Goal: Use online tool/utility: Utilize a website feature to perform a specific function

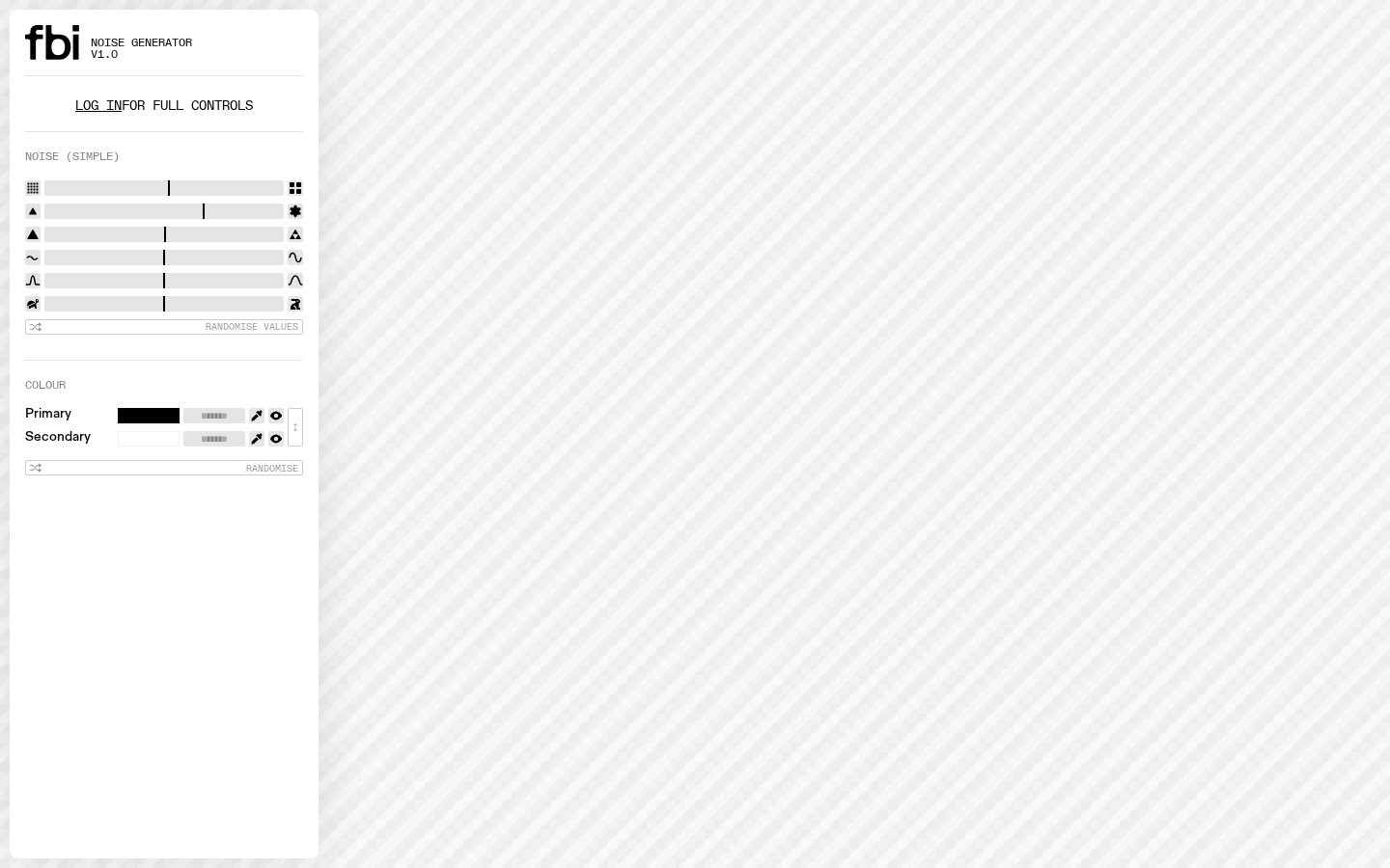
click at [98, 104] on link "Log in" at bounding box center [98, 106] width 46 height 19
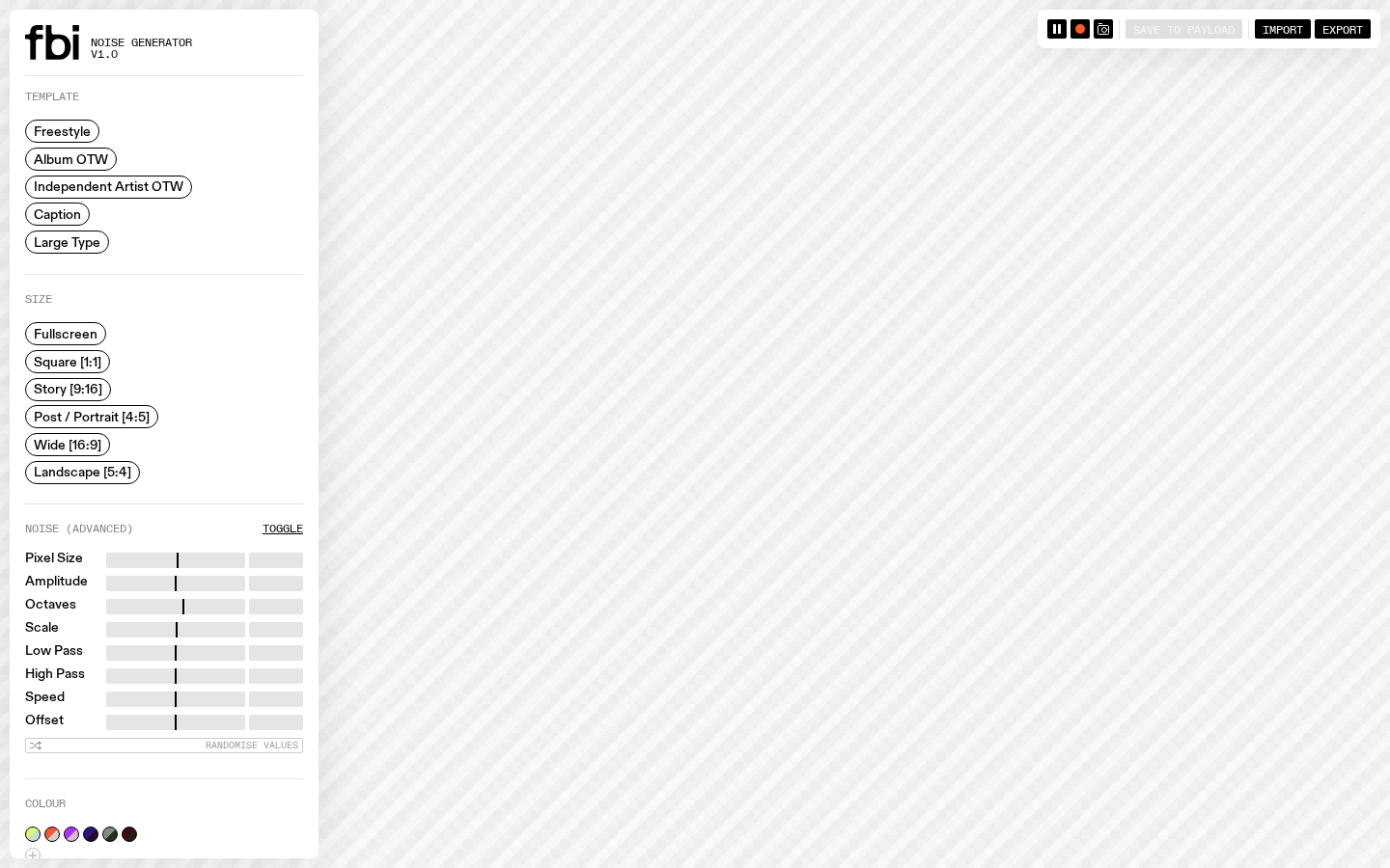
click at [56, 219] on span "Caption" at bounding box center [57, 214] width 47 height 15
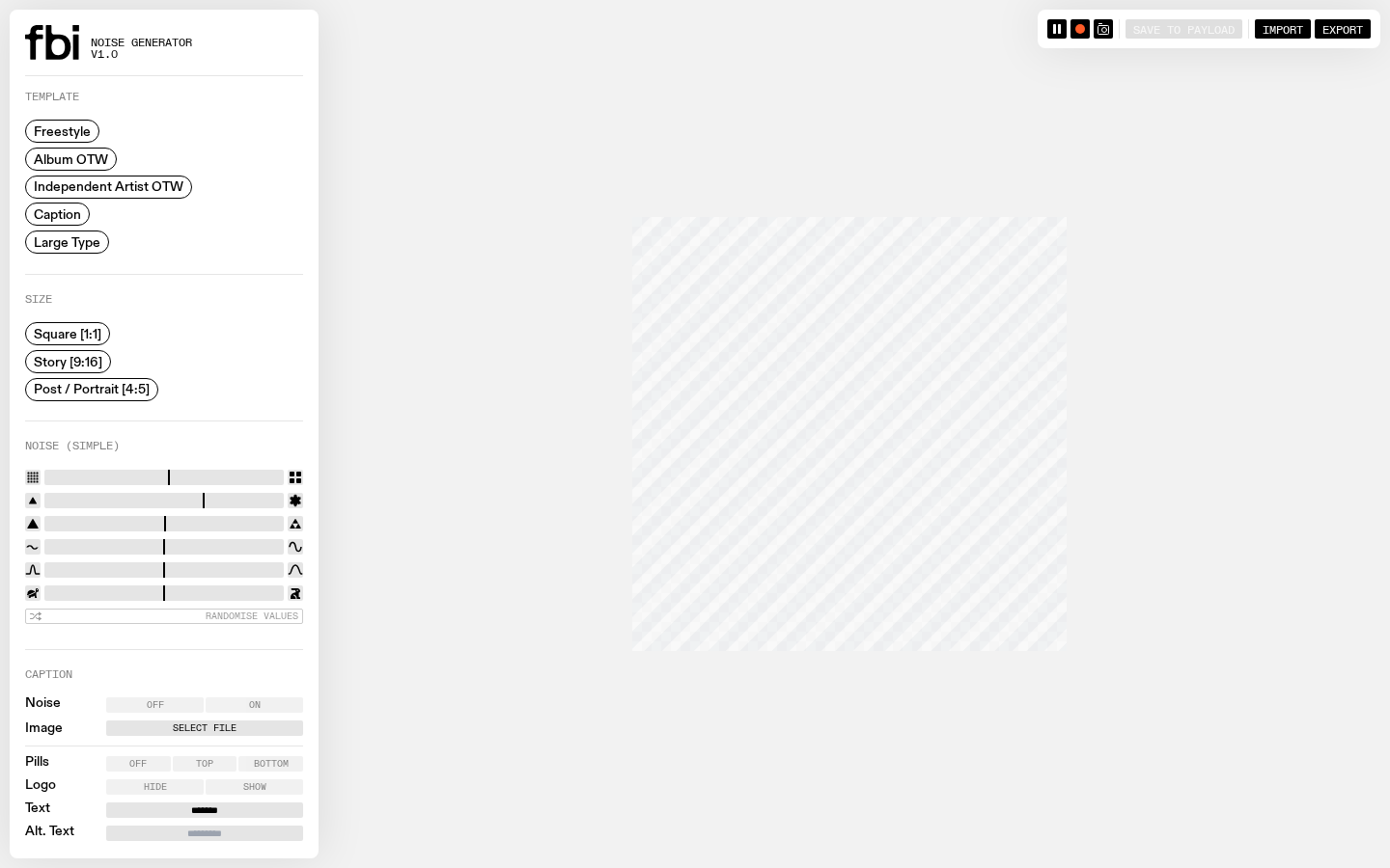
click at [81, 362] on span "Story [9:16]" at bounding box center [67, 361] width 68 height 15
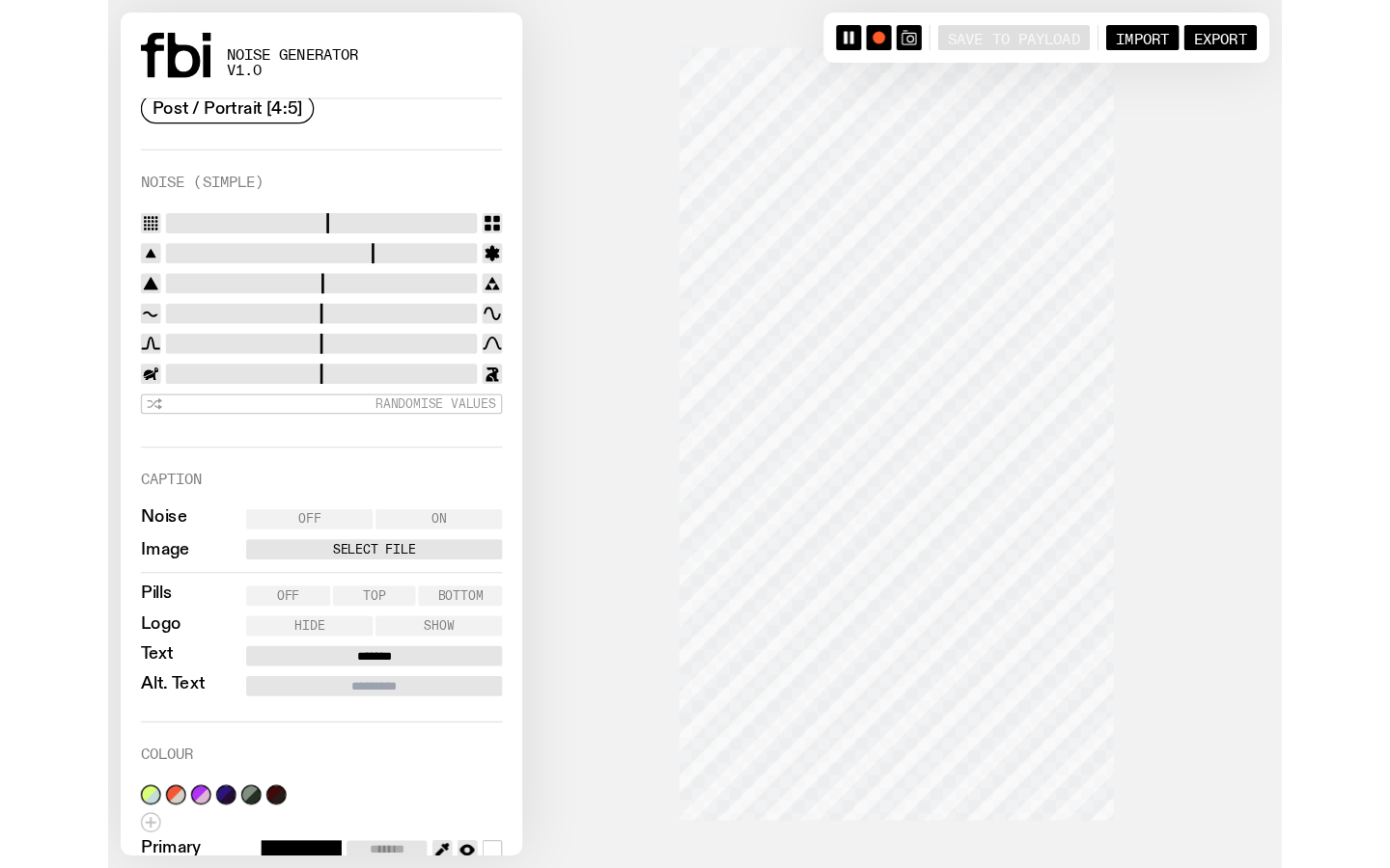
scroll to position [365, 0]
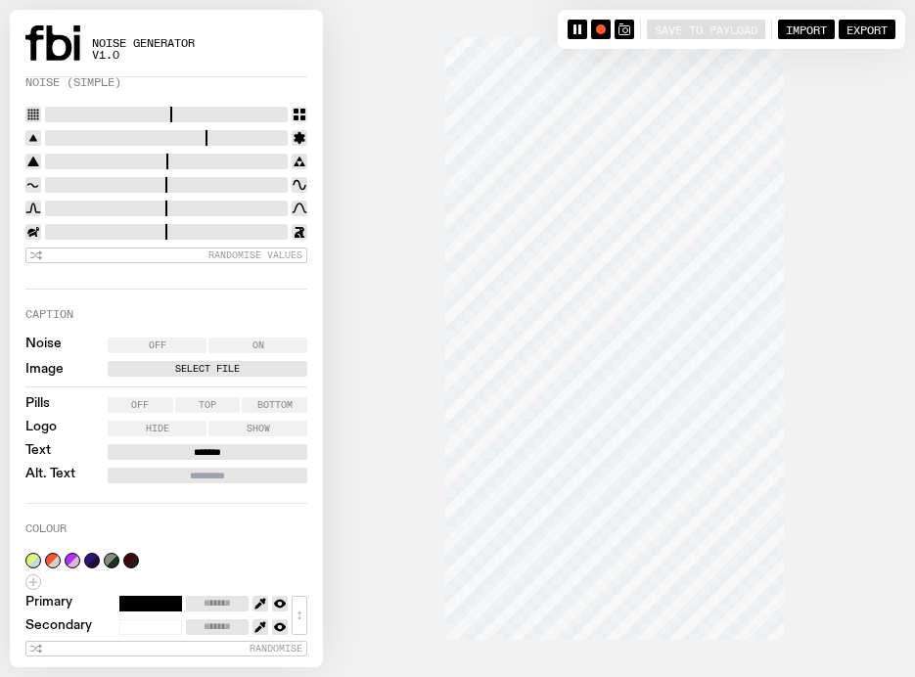
click at [206, 370] on label "Select File" at bounding box center [208, 369] width 192 height 16
click at [0, 0] on input "Select File" at bounding box center [0, 0] width 0 height 0
click at [206, 370] on label "Select File" at bounding box center [208, 369] width 192 height 16
click at [0, 0] on input "Select File" at bounding box center [0, 0] width 0 height 0
click at [240, 362] on label "Select File" at bounding box center [208, 369] width 192 height 16
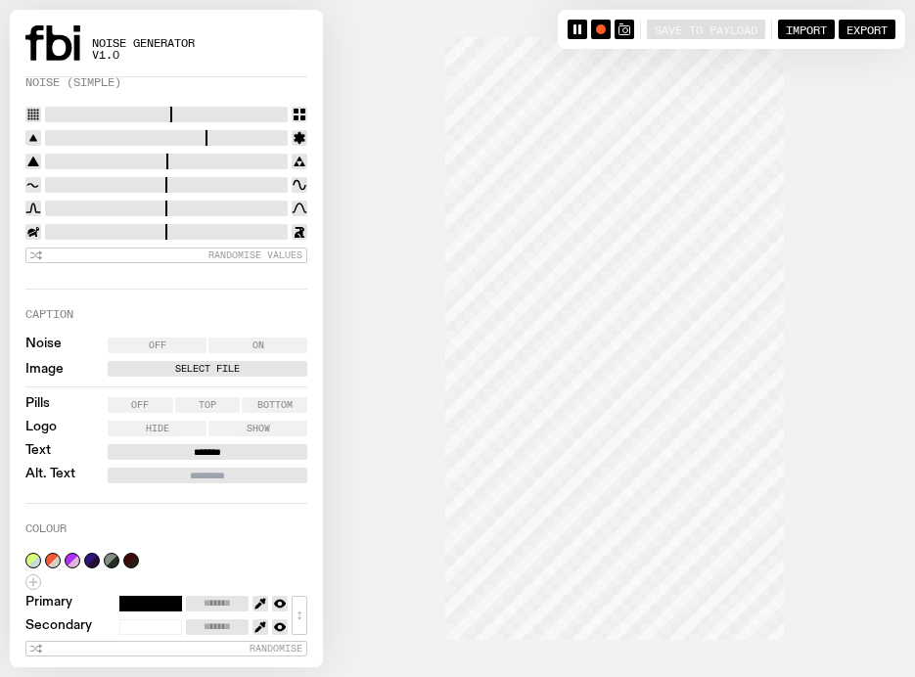
click at [0, 0] on input "Select File" at bounding box center [0, 0] width 0 height 0
click at [240, 362] on label "Select File" at bounding box center [208, 369] width 192 height 16
click at [0, 0] on input "Select File" at bounding box center [0, 0] width 0 height 0
click at [240, 362] on label "Select File" at bounding box center [208, 369] width 192 height 16
click at [0, 0] on input "Select File" at bounding box center [0, 0] width 0 height 0
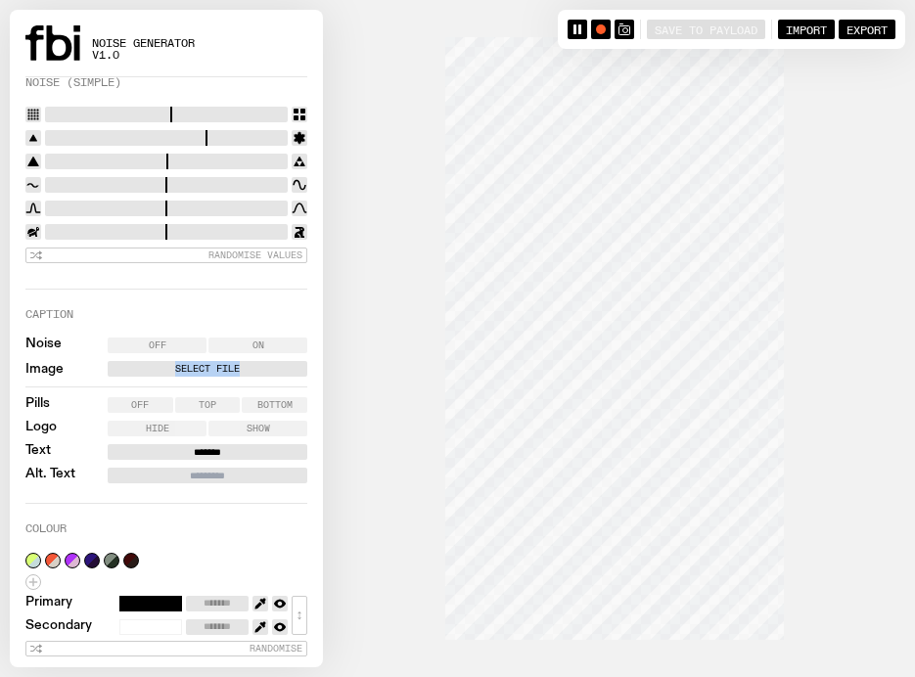
click at [240, 362] on label "Select File" at bounding box center [208, 369] width 192 height 16
click at [0, 0] on input "Select File" at bounding box center [0, 0] width 0 height 0
click at [186, 367] on label "Select File" at bounding box center [208, 369] width 192 height 16
click at [0, 0] on input "Select File" at bounding box center [0, 0] width 0 height 0
click at [186, 366] on label "Select File" at bounding box center [208, 369] width 192 height 16
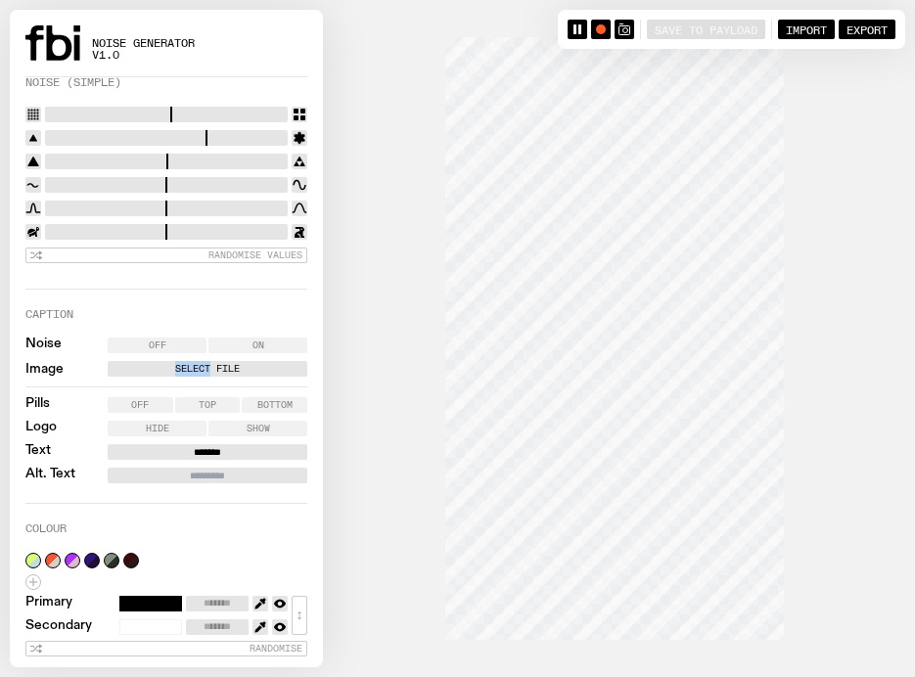
click at [0, 0] on input "Select File" at bounding box center [0, 0] width 0 height 0
click at [186, 366] on label "Select File" at bounding box center [208, 369] width 192 height 16
click at [0, 0] on input "Select File" at bounding box center [0, 0] width 0 height 0
click at [814, 16] on div "Save to Payload Import Export" at bounding box center [731, 29] width 347 height 39
click at [814, 23] on span "Import" at bounding box center [805, 28] width 41 height 13
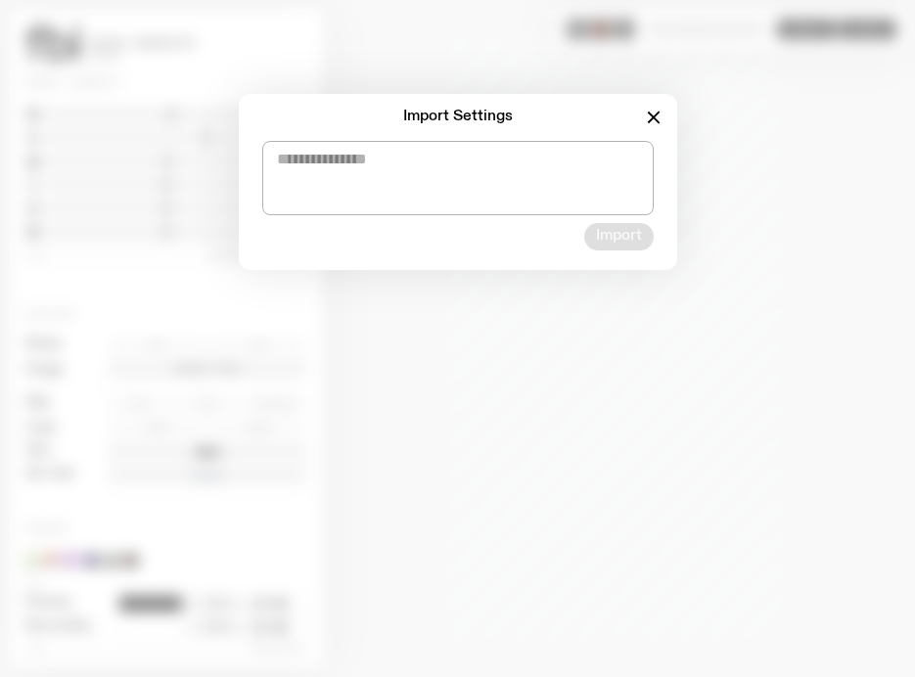
click at [655, 121] on icon "button" at bounding box center [653, 117] width 23 height 23
click at [645, 113] on icon "button" at bounding box center [653, 117] width 23 height 23
click at [657, 113] on icon "button" at bounding box center [653, 117] width 11 height 11
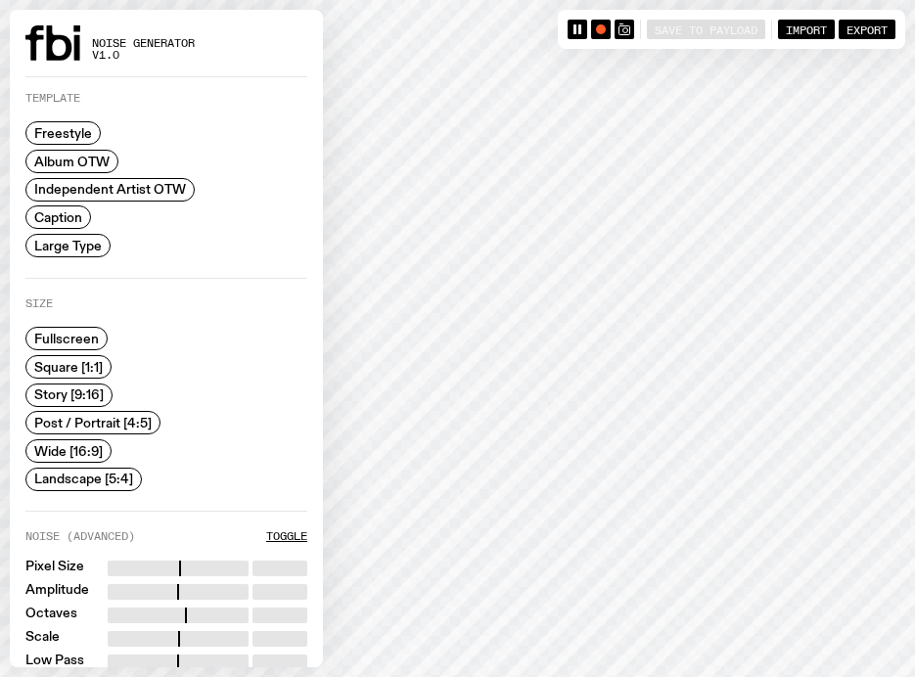
click at [62, 214] on span "Caption" at bounding box center [58, 217] width 48 height 15
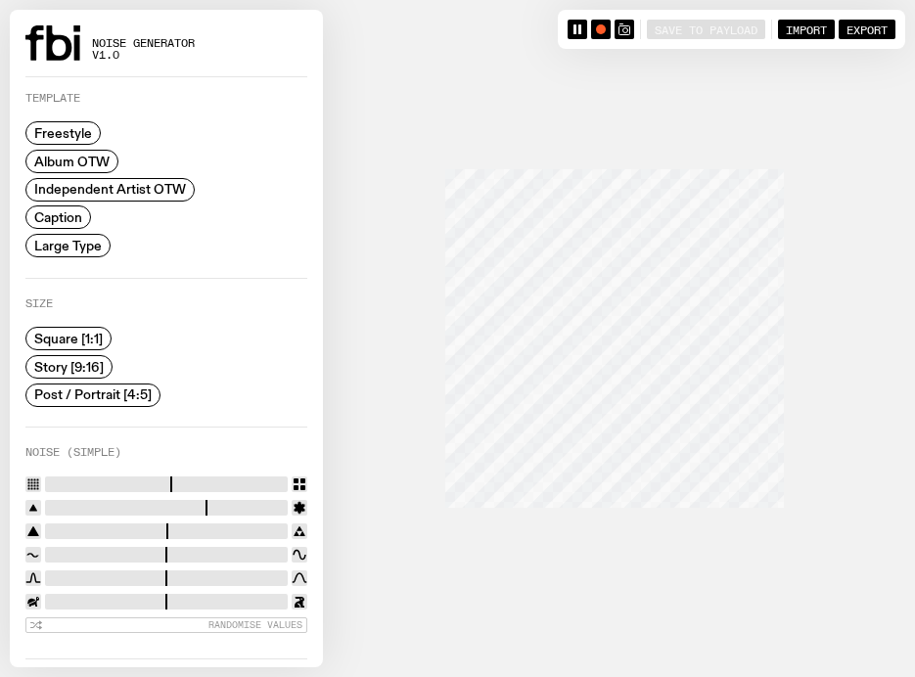
click at [68, 360] on span "Story [9:16]" at bounding box center [68, 366] width 69 height 15
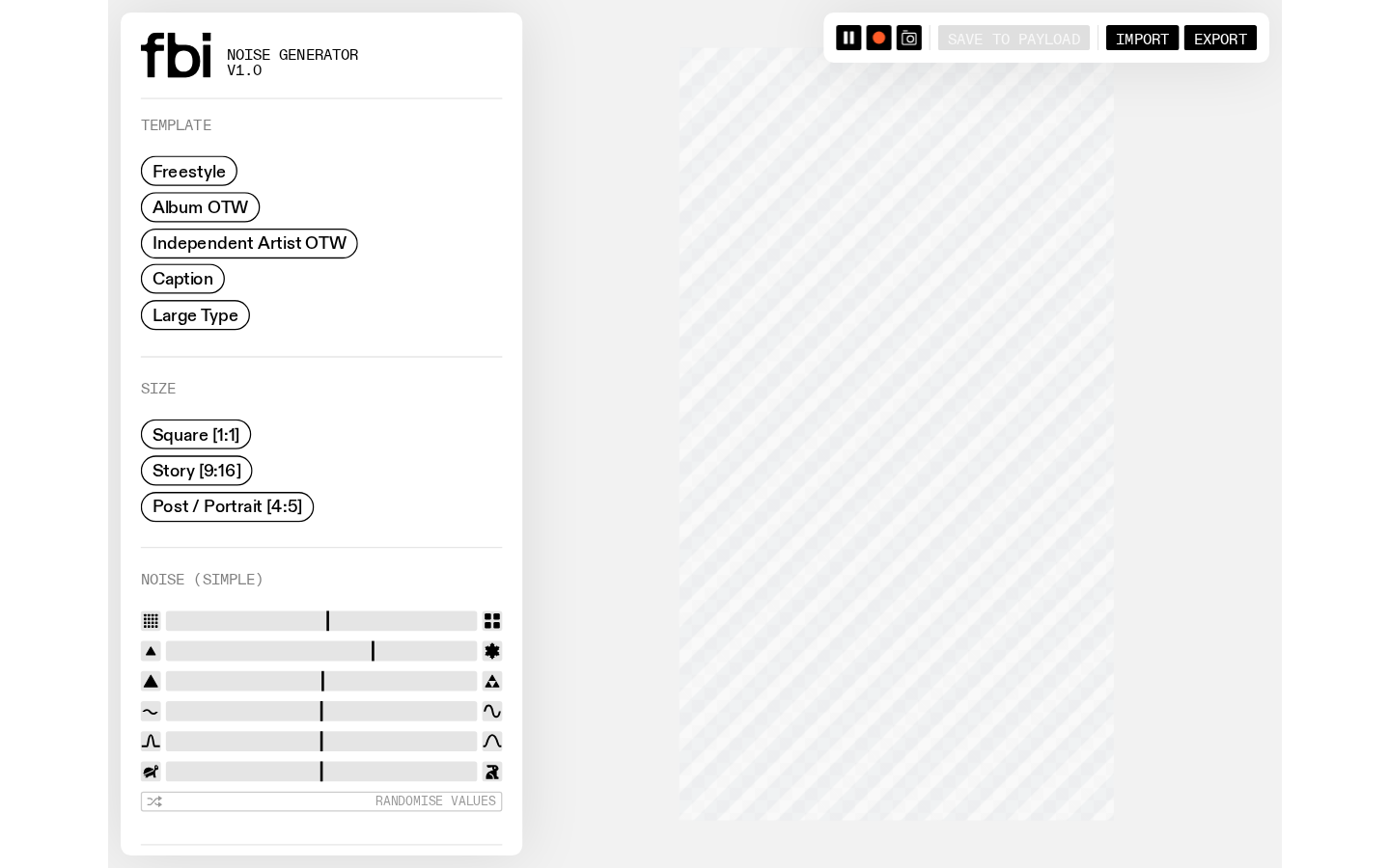
scroll to position [365, 0]
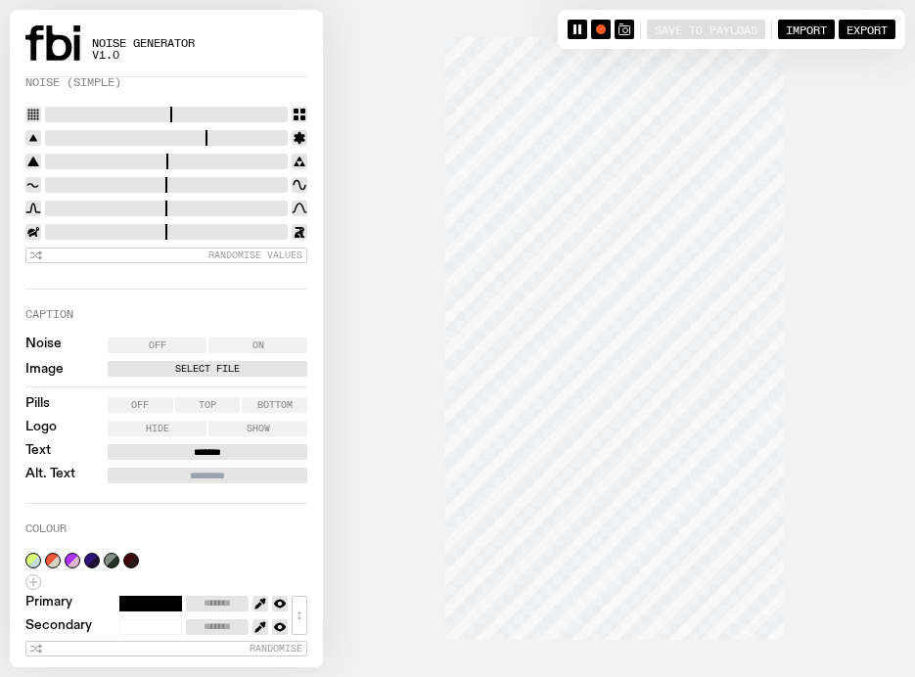
click at [208, 361] on label "Select File" at bounding box center [208, 369] width 192 height 16
click at [0, 0] on input "Select File" at bounding box center [0, 0] width 0 height 0
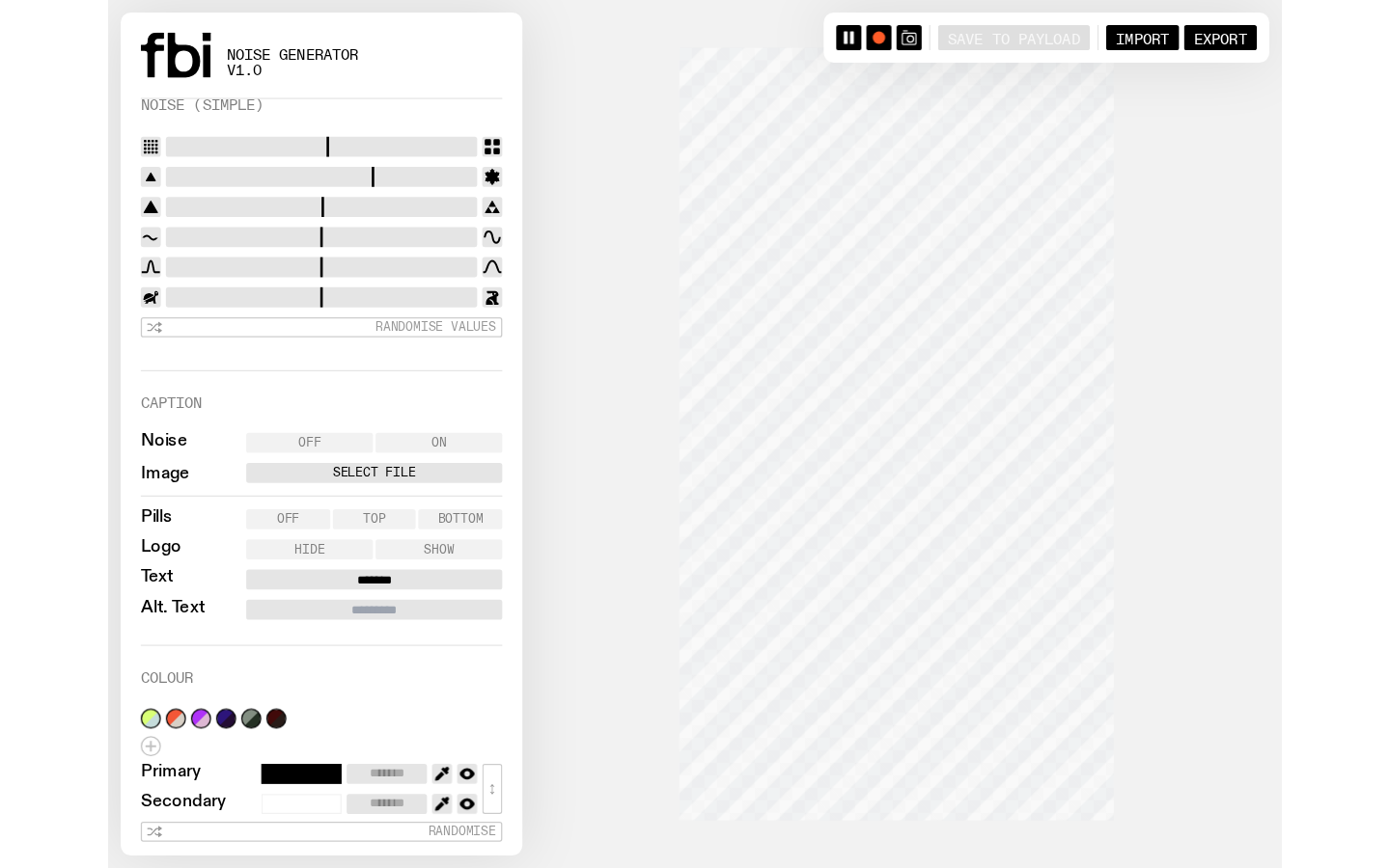
scroll to position [164, 0]
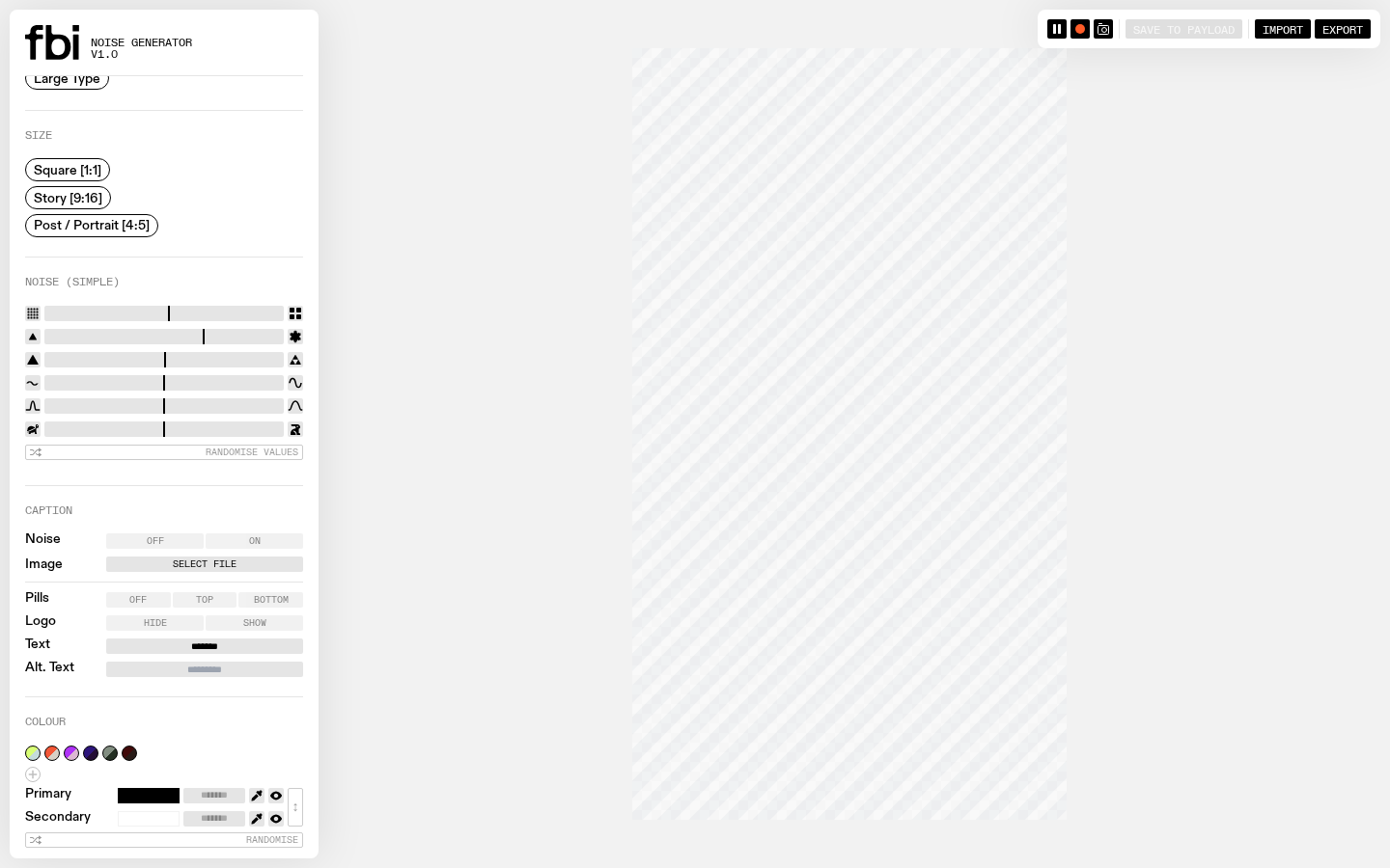
click at [204, 567] on label "Select File" at bounding box center [205, 564] width 189 height 16
click at [0, 0] on input "Select File" at bounding box center [0, 0] width 0 height 0
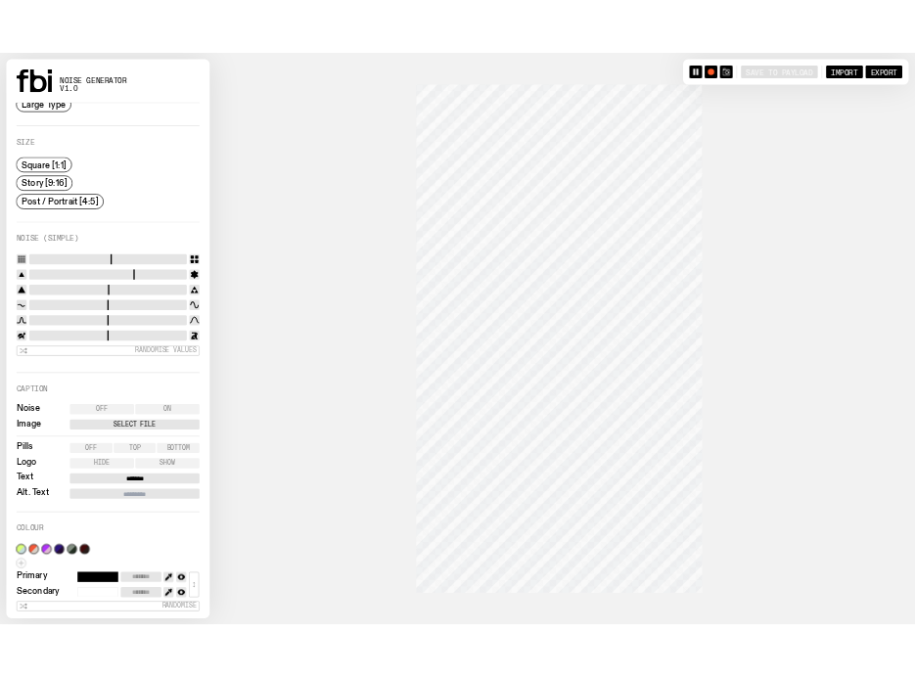
scroll to position [198, 0]
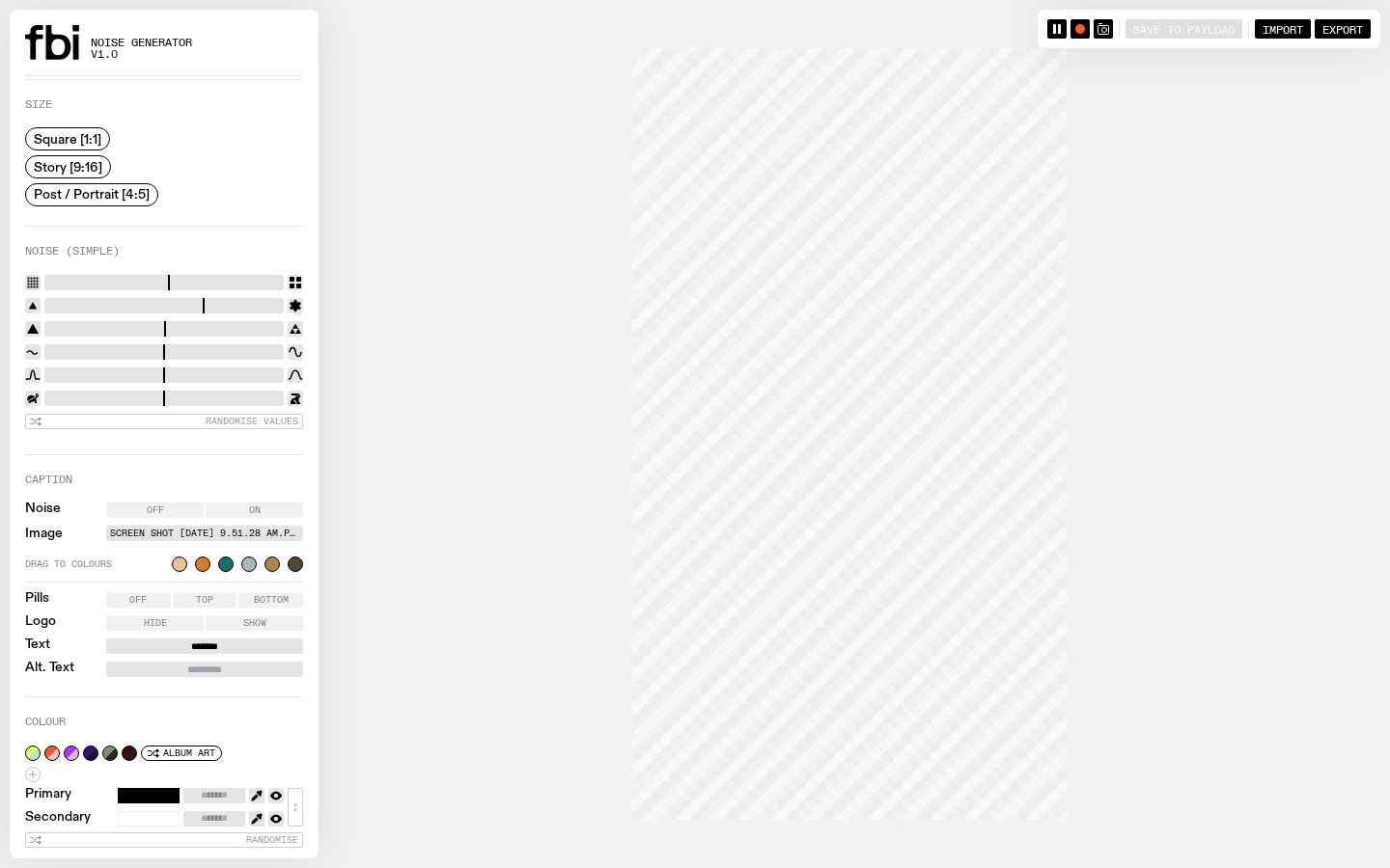
click at [212, 641] on input "*******" at bounding box center [205, 647] width 197 height 16
click at [239, 639] on input "*******" at bounding box center [205, 647] width 197 height 16
type input "*"
type input "**********"
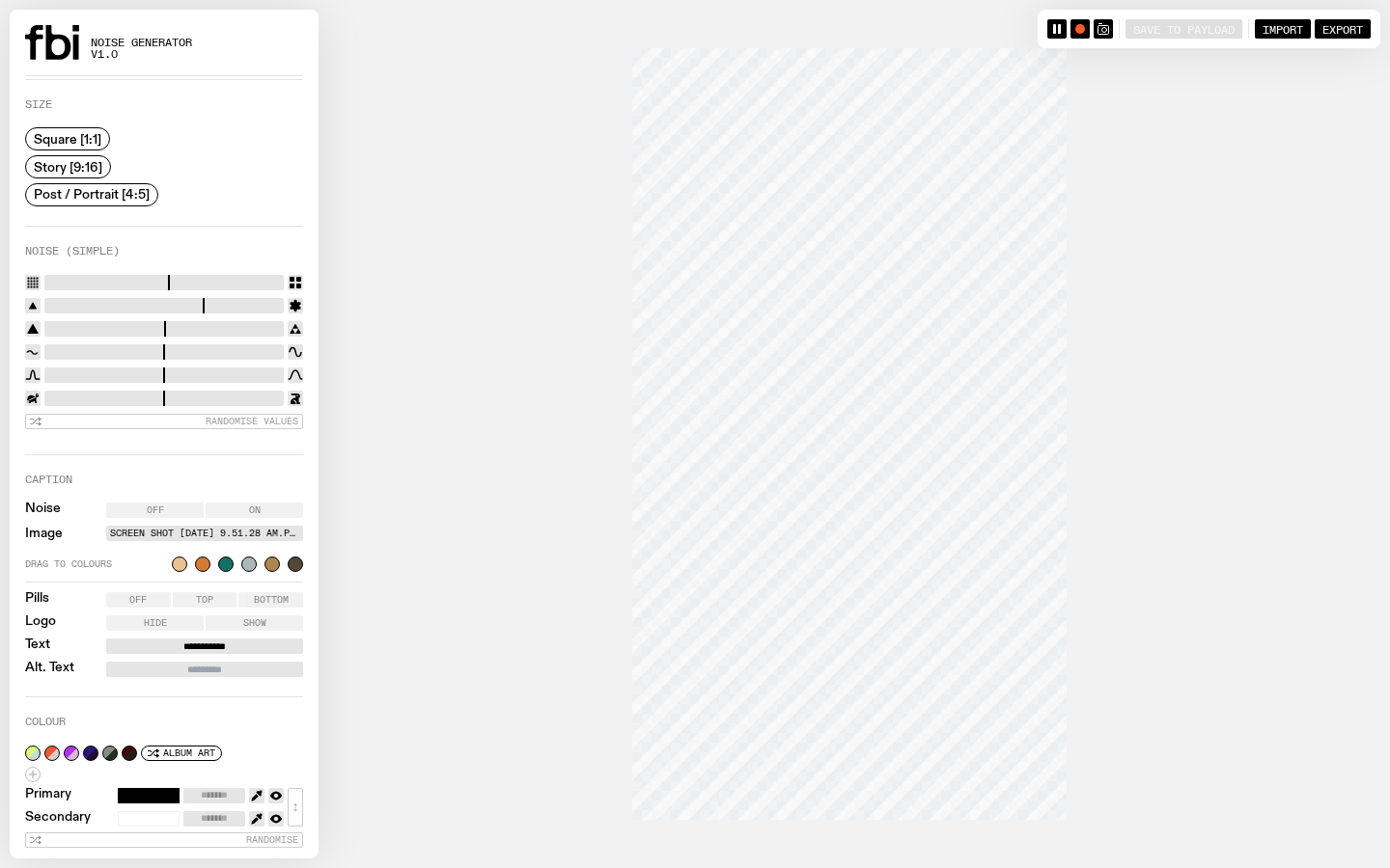
click at [235, 667] on input "Alt. Text" at bounding box center [205, 670] width 197 height 16
type input "*"
type input "**********"
click at [127, 667] on button "button" at bounding box center [129, 754] width 16 height 16
type input "*******"
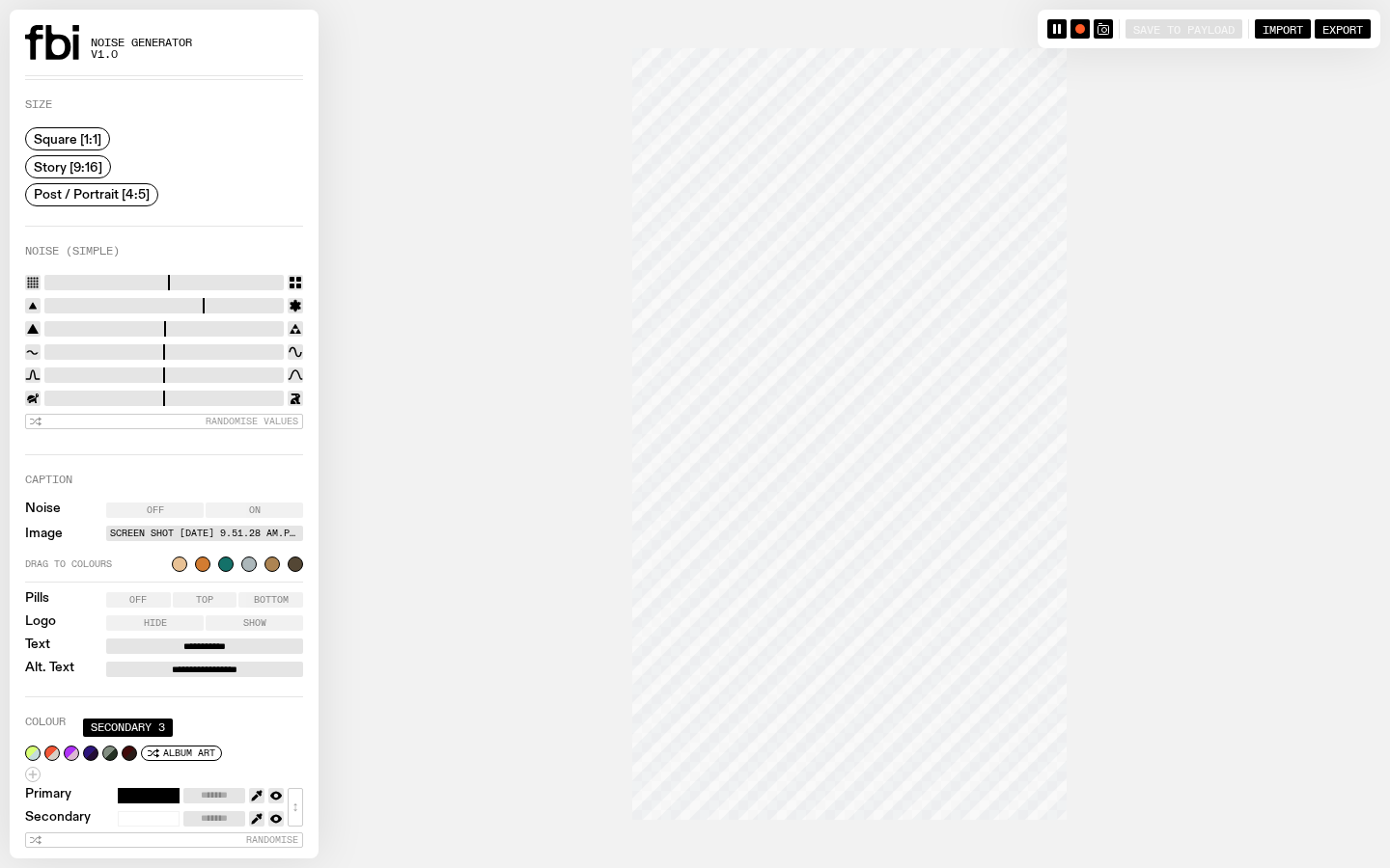
type input "*******"
click at [49, 667] on button "button" at bounding box center [52, 754] width 16 height 16
type input "*******"
drag, startPoint x: 199, startPoint y: 279, endPoint x: 68, endPoint y: 285, distance: 131.1
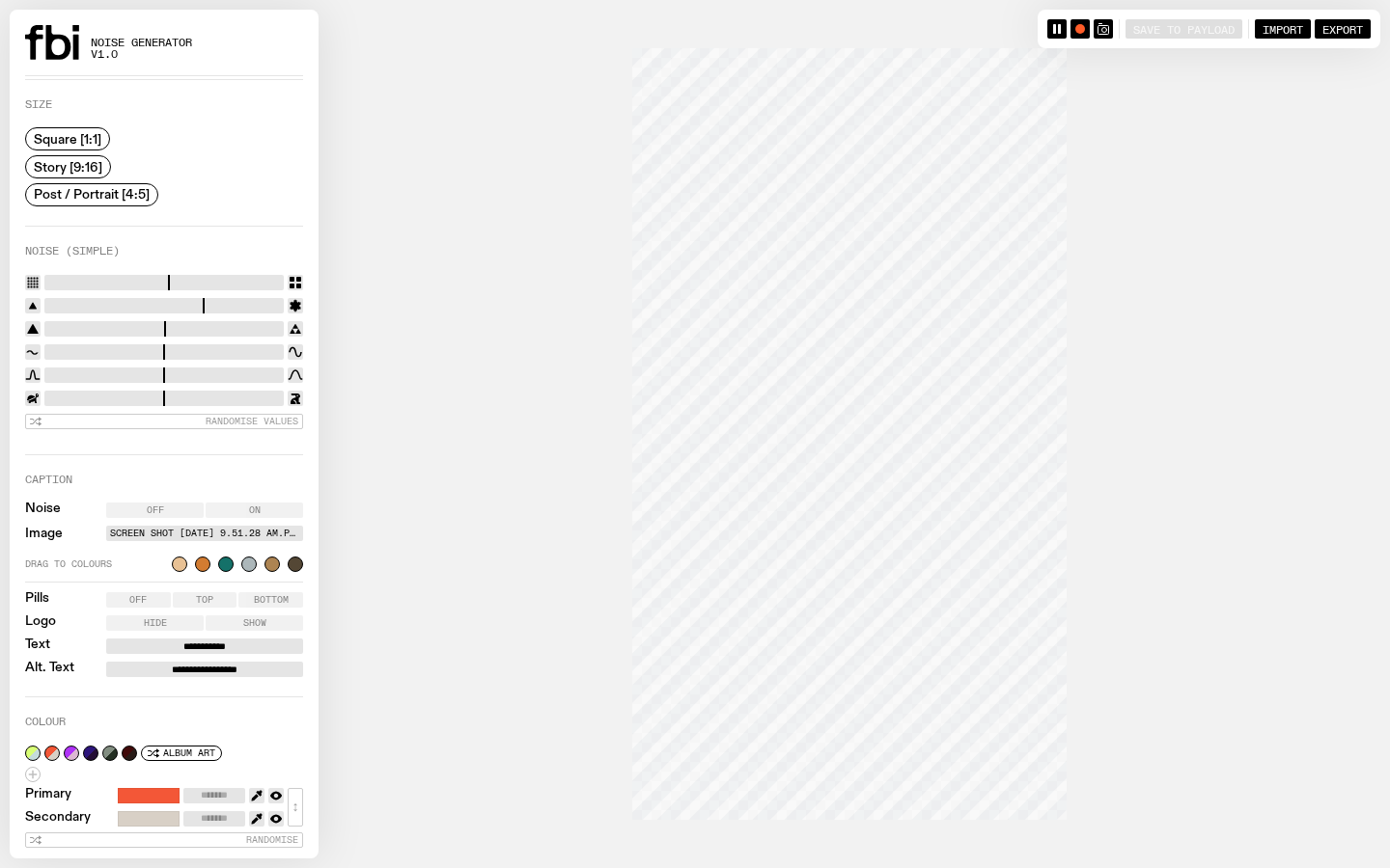
click at [68, 285] on input "range" at bounding box center [164, 283] width 240 height 16
type input "**"
click at [244, 280] on input "range" at bounding box center [164, 283] width 240 height 16
click at [67, 302] on input "range" at bounding box center [164, 306] width 240 height 16
click at [105, 302] on input "range" at bounding box center [164, 306] width 240 height 16
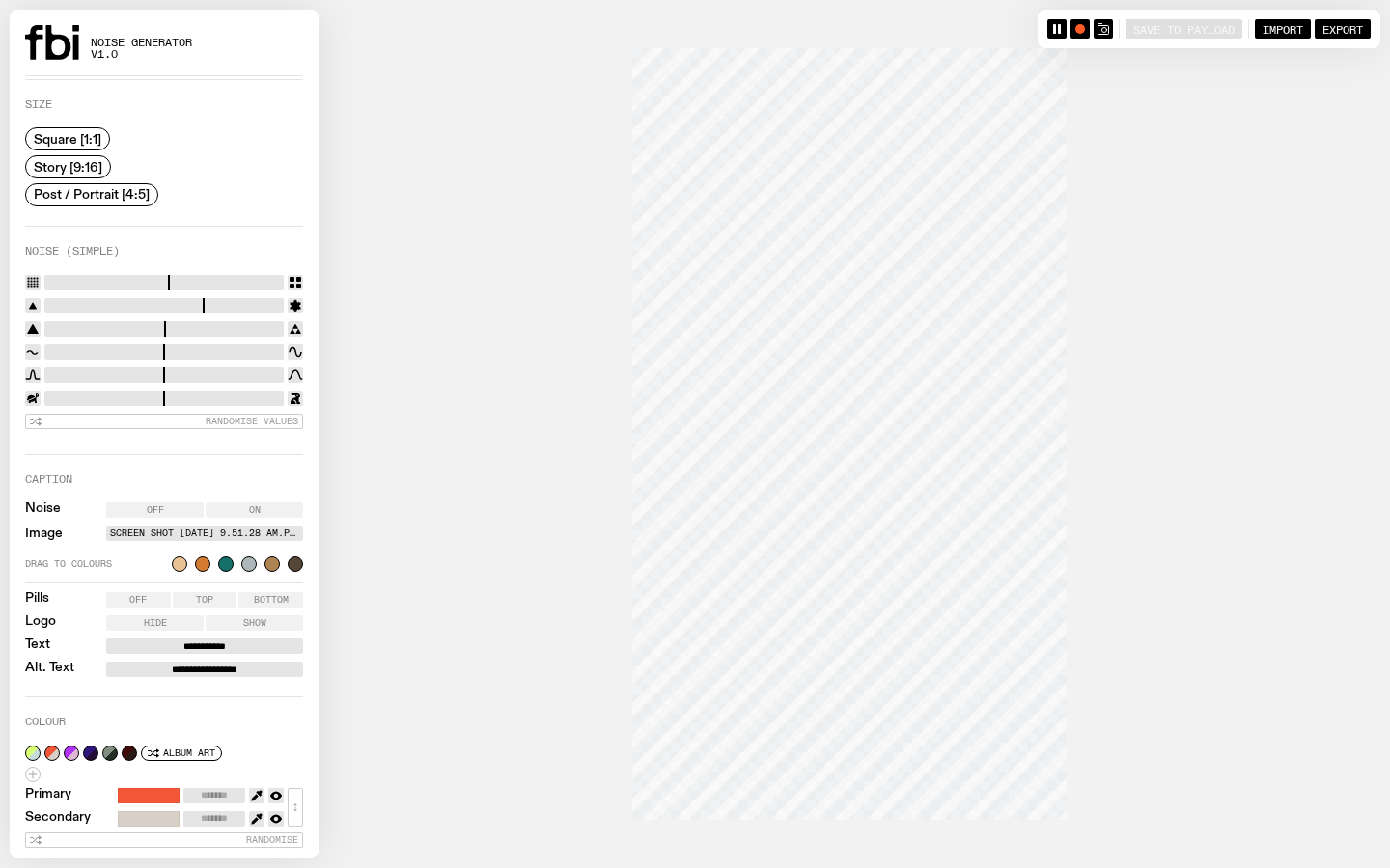
click at [130, 302] on input "range" at bounding box center [164, 306] width 240 height 16
type input "*"
click at [175, 298] on input "range" at bounding box center [164, 306] width 240 height 16
click at [220, 303] on input "range" at bounding box center [164, 306] width 240 height 16
click at [80, 326] on input "range" at bounding box center [164, 329] width 240 height 16
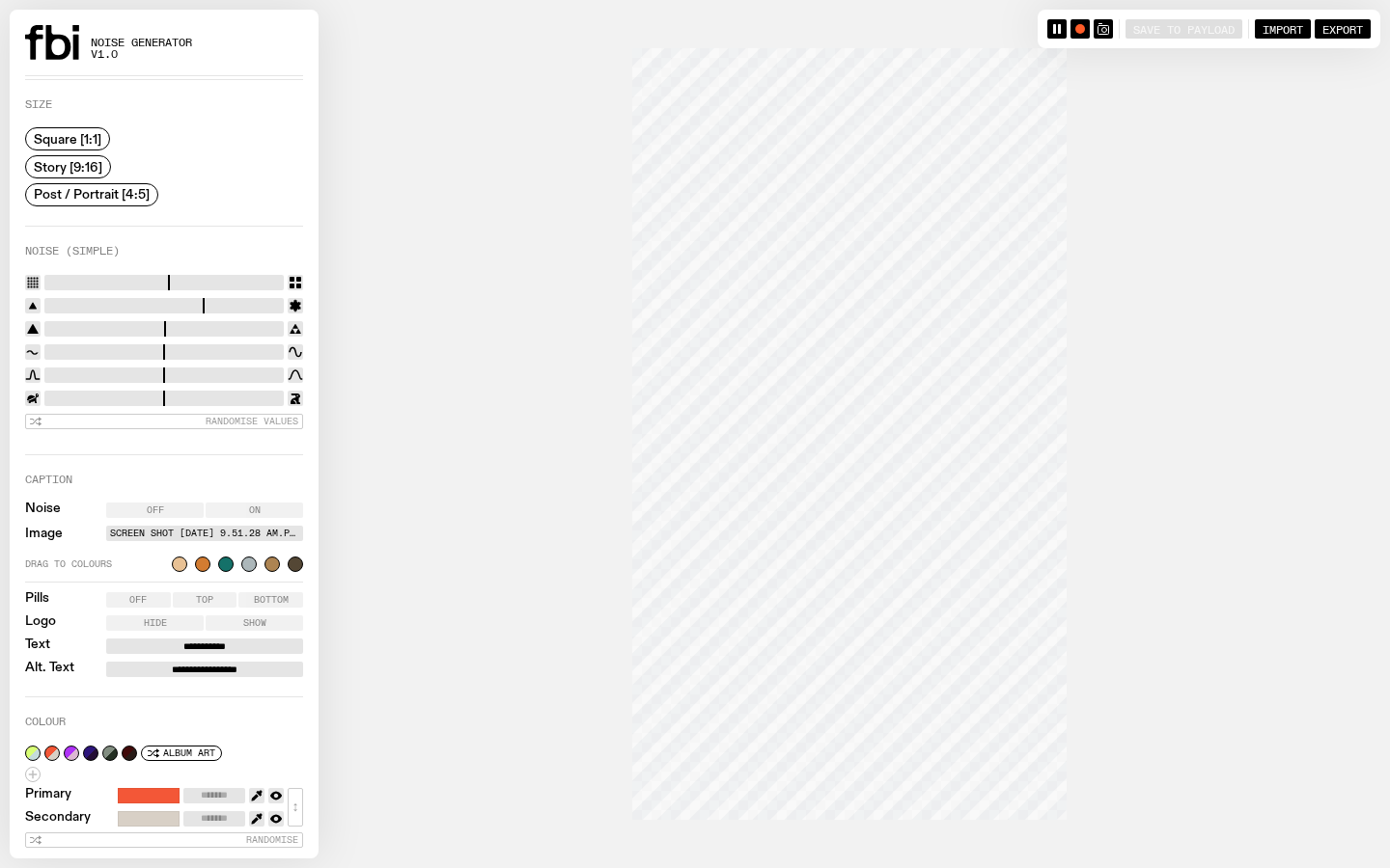
click at [135, 326] on input "range" at bounding box center [164, 329] width 240 height 16
click at [188, 325] on input "range" at bounding box center [164, 329] width 240 height 16
click at [224, 325] on input "range" at bounding box center [164, 329] width 240 height 16
click at [251, 325] on input "range" at bounding box center [164, 329] width 240 height 16
type input "****"
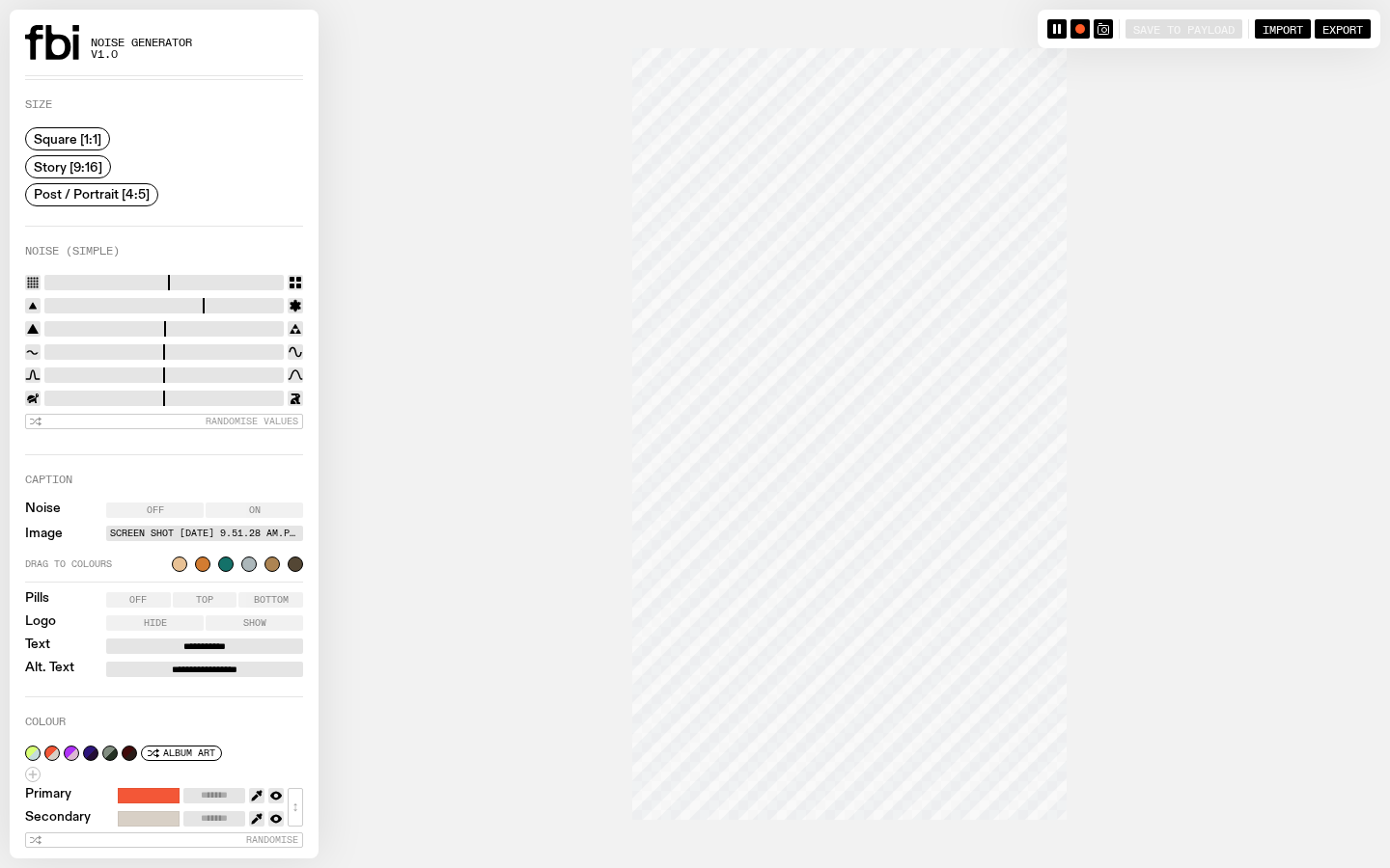
click at [78, 322] on input "range" at bounding box center [164, 329] width 240 height 16
click at [142, 347] on input "range" at bounding box center [164, 352] width 240 height 16
click at [112, 347] on input "range" at bounding box center [164, 352] width 240 height 16
click at [191, 348] on input "range" at bounding box center [164, 352] width 240 height 16
click at [228, 347] on input "range" at bounding box center [164, 352] width 240 height 16
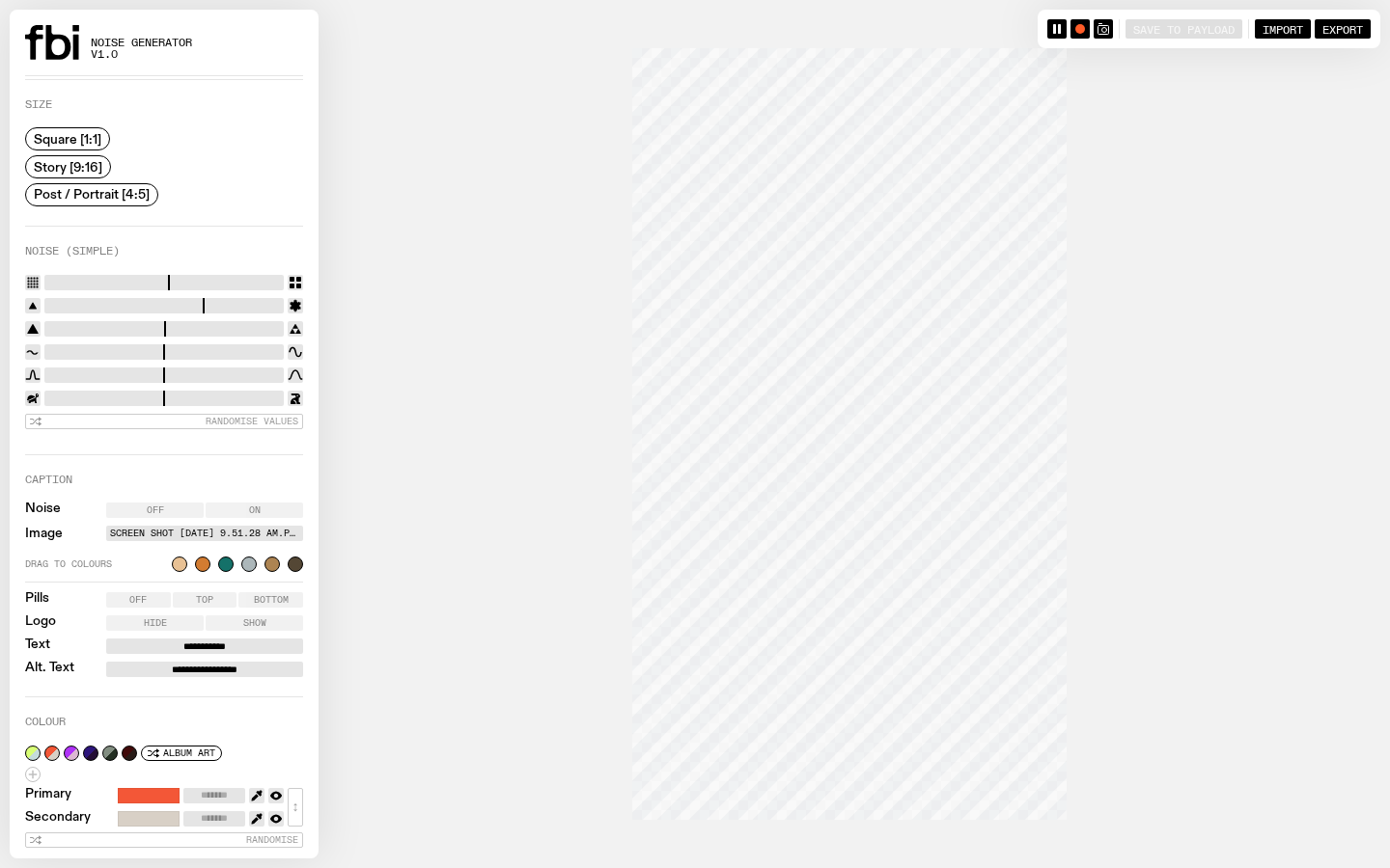
type input "****"
click at [197, 345] on input "range" at bounding box center [164, 352] width 240 height 16
type input "****"
click at [55, 394] on input "range" at bounding box center [164, 398] width 240 height 16
click at [902, 29] on div "button" at bounding box center [1080, 29] width 10 height 10
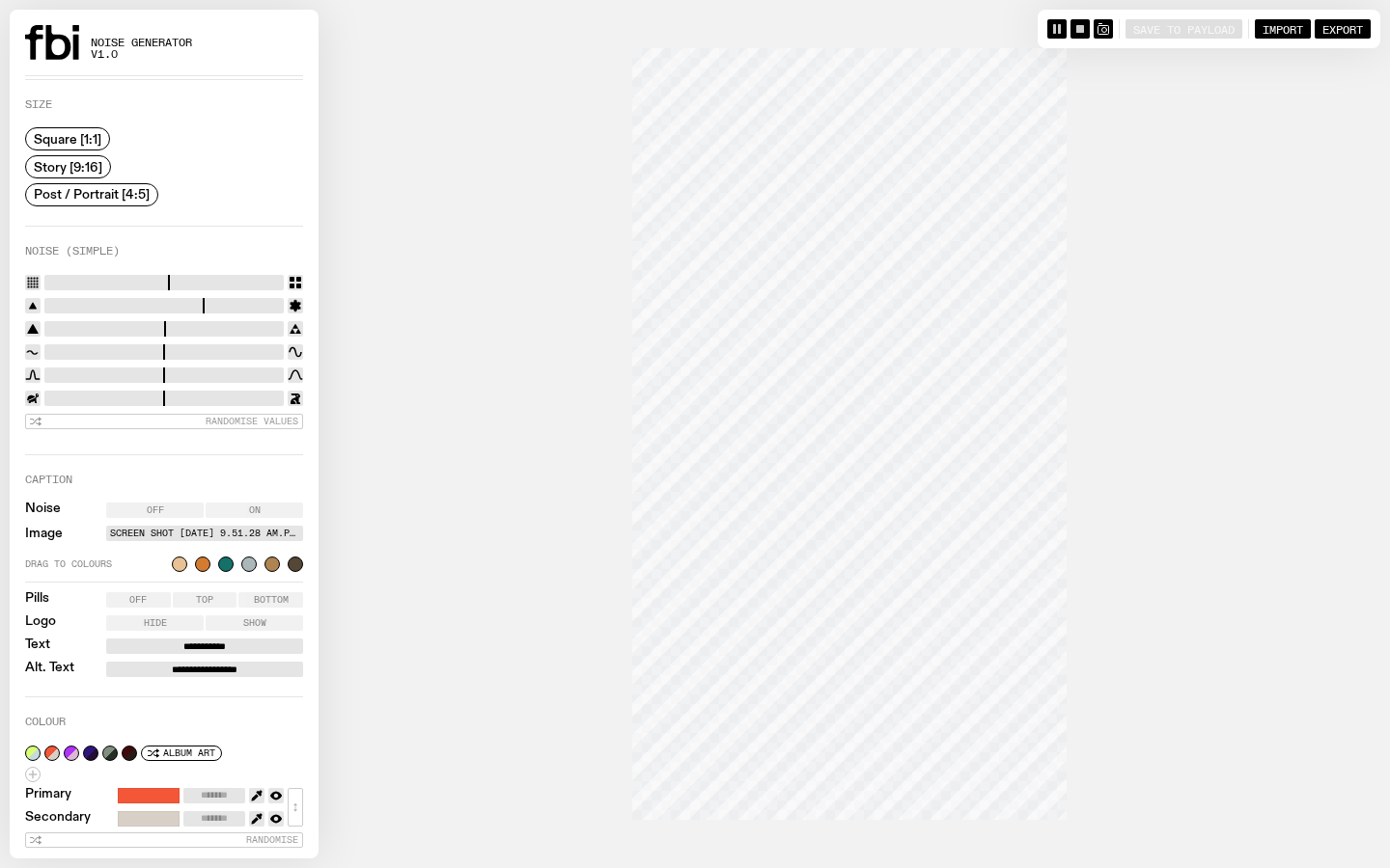
click at [902, 24] on icon "button" at bounding box center [1057, 29] width 12 height 12
click at [902, 22] on button "button" at bounding box center [1080, 30] width 20 height 20
